Goal: Task Accomplishment & Management: Complete application form

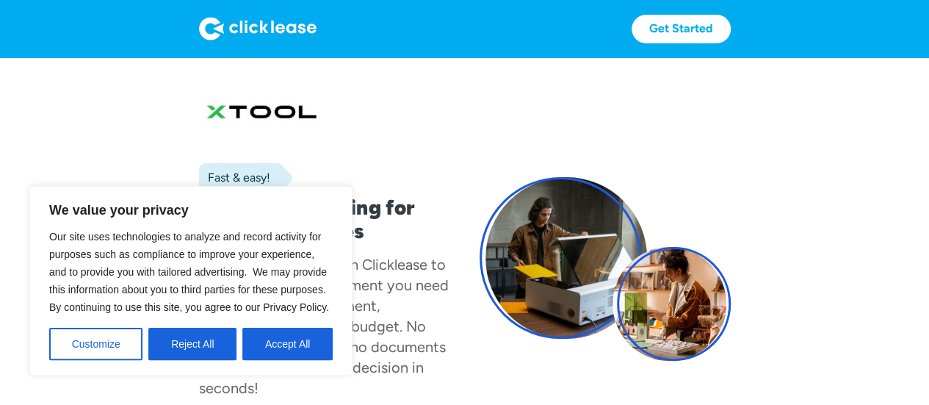
click at [301, 347] on button "Accept All" at bounding box center [287, 343] width 90 height 32
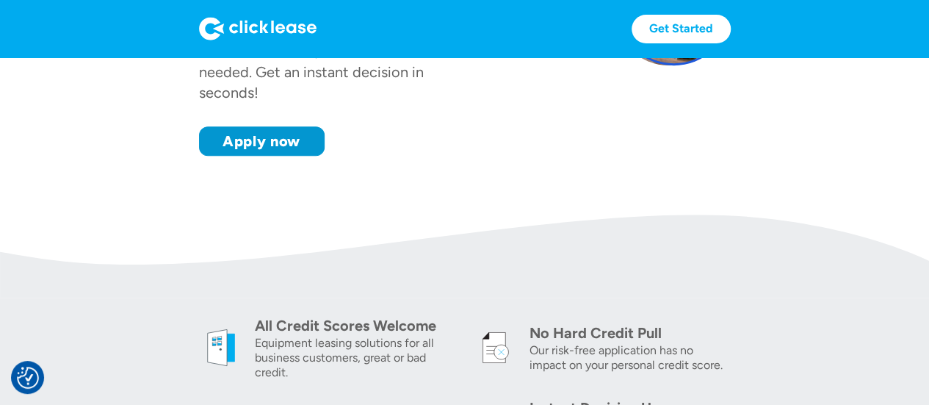
scroll to position [294, 0]
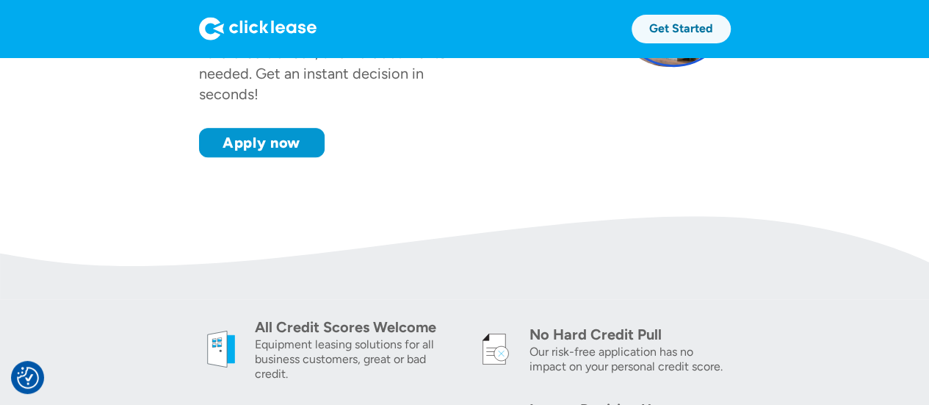
click at [670, 27] on link "Get Started" at bounding box center [680, 29] width 99 height 29
